Goal: Information Seeking & Learning: Compare options

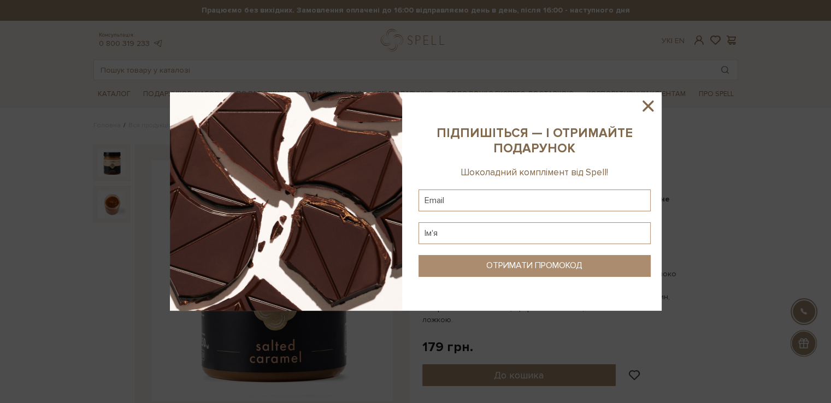
click at [654, 110] on icon at bounding box center [648, 106] width 19 height 19
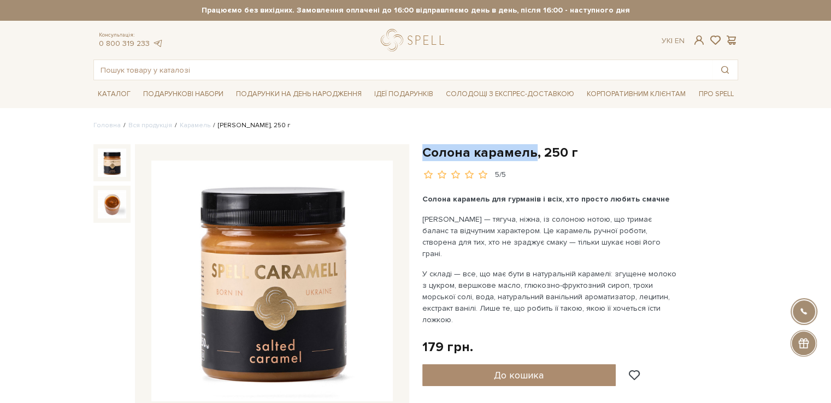
drag, startPoint x: 419, startPoint y: 149, endPoint x: 531, endPoint y: 150, distance: 112.1
copy h1 "[PERSON_NAME]"
drag, startPoint x: 424, startPoint y: 216, endPoint x: 651, endPoint y: 239, distance: 228.5
click at [651, 239] on p "Солона карамель Spell — тягуча, ніжна, із солоною нотою, що тримає баланс та ві…" at bounding box center [551, 237] width 256 height 46
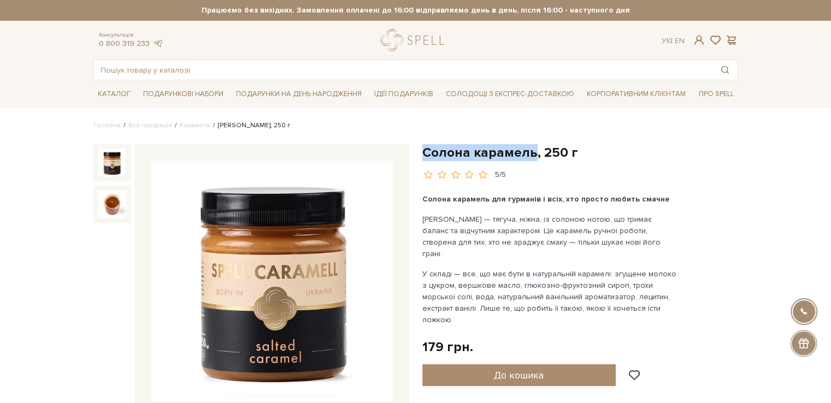
copy p "Солона карамель Spell — тягуча, ніжна, із солоною нотою, що тримає баланс та ві…"
click at [282, 341] on img at bounding box center [272, 282] width 242 height 242
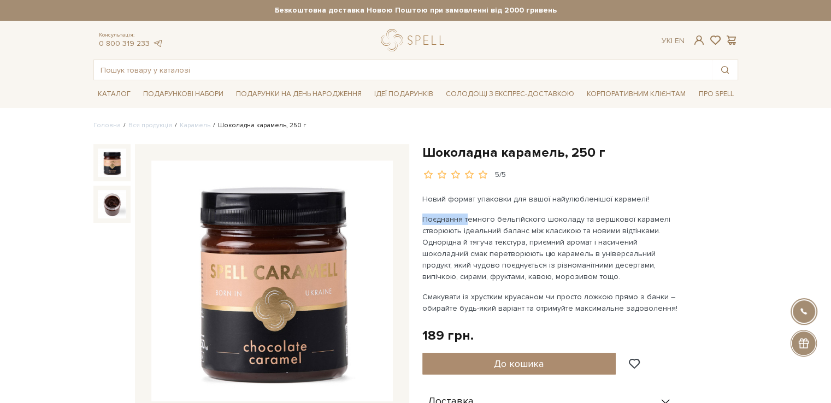
drag, startPoint x: 420, startPoint y: 216, endPoint x: 466, endPoint y: 224, distance: 46.5
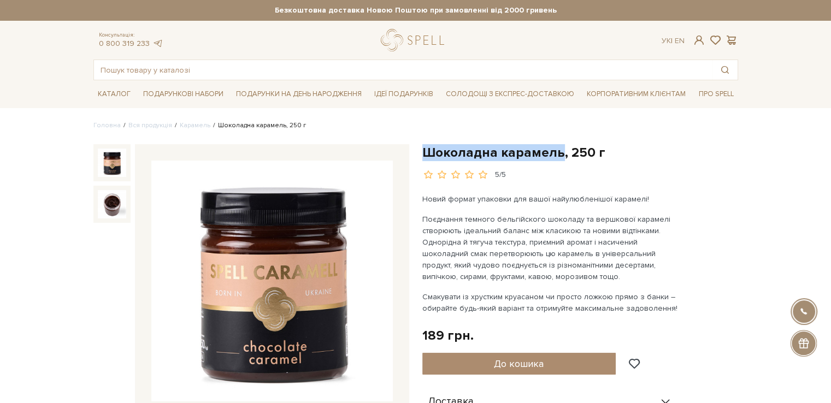
drag, startPoint x: 420, startPoint y: 153, endPoint x: 556, endPoint y: 149, distance: 136.2
copy h1 "Шоколадна карамель"
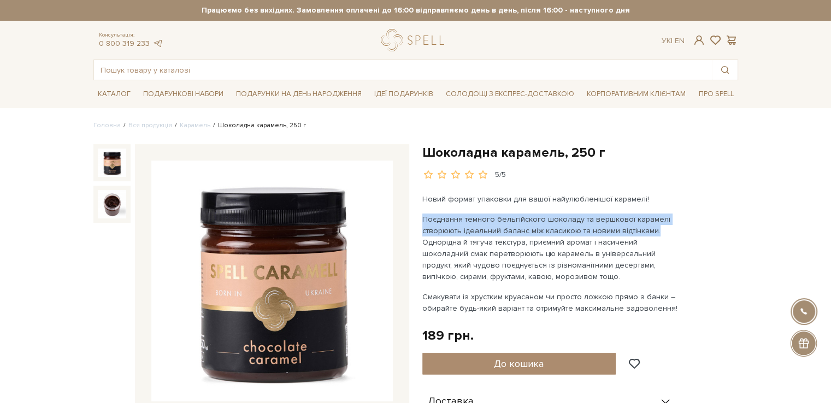
drag, startPoint x: 424, startPoint y: 217, endPoint x: 664, endPoint y: 230, distance: 240.3
click at [664, 230] on p "Поєднання темного бельгійского шоколаду та вершкової карамелі створюють ідеальн…" at bounding box center [551, 248] width 256 height 69
copy p "Поєднання темного бельгійского шоколаду та вершкової карамелі створюють ідеальн…"
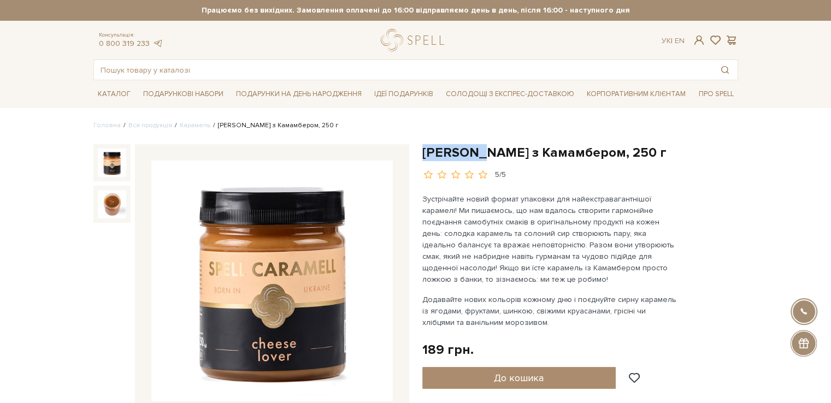
drag, startPoint x: 422, startPoint y: 150, endPoint x: 485, endPoint y: 150, distance: 62.9
click at [485, 150] on h1 "[PERSON_NAME] з Камамбером, 250 г" at bounding box center [581, 152] width 316 height 17
copy h1 "Карамель"
click at [533, 166] on div "[PERSON_NAME] з Камамбером, 250 г 5/5" at bounding box center [581, 162] width 316 height 36
drag, startPoint x: 575, startPoint y: 149, endPoint x: 418, endPoint y: 150, distance: 157.4
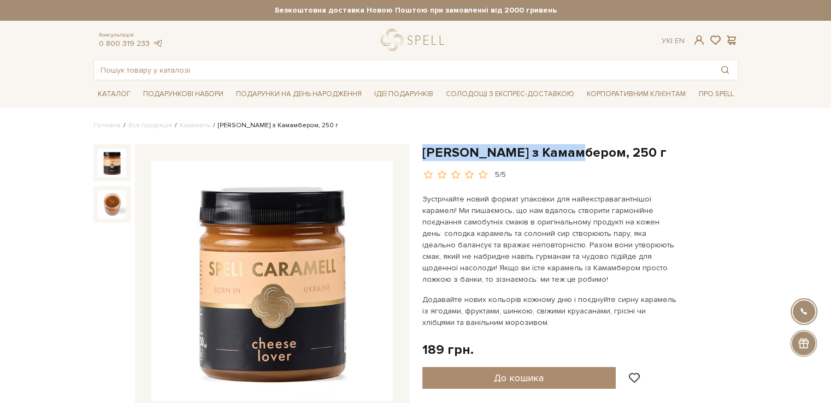
copy h1 "[PERSON_NAME] з Камамбером"
click at [281, 304] on img at bounding box center [272, 282] width 242 height 242
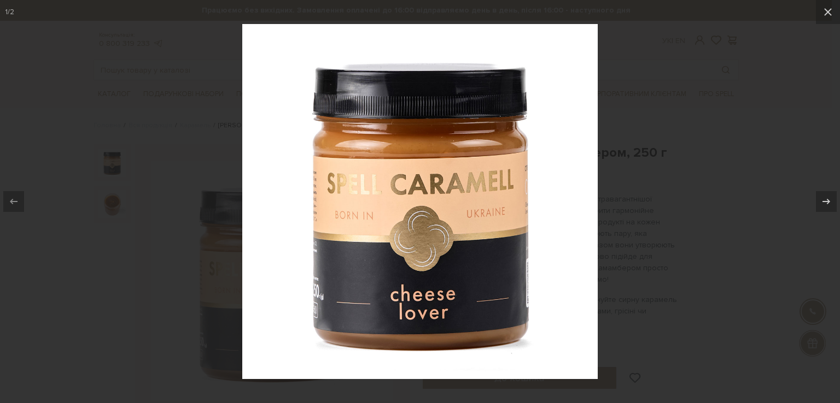
click at [678, 231] on div at bounding box center [420, 201] width 840 height 403
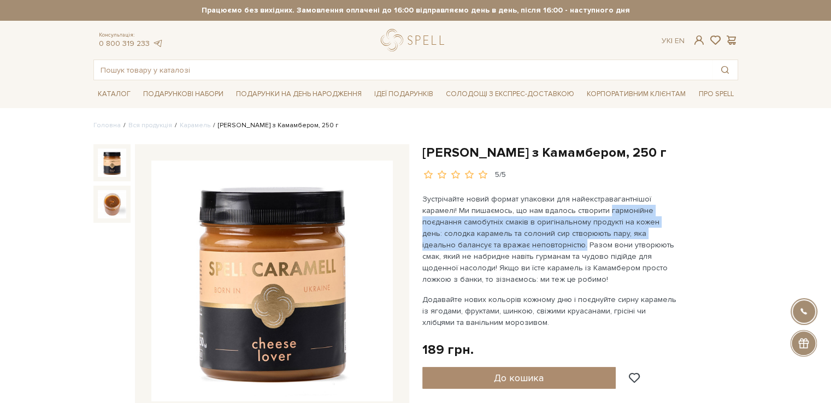
drag, startPoint x: 612, startPoint y: 211, endPoint x: 547, endPoint y: 243, distance: 72.4
click at [547, 243] on p "Зустрічайте новий формат упаковки для найекстравагантнішої карамелі! Ми пишаємо…" at bounding box center [551, 239] width 256 height 92
